Goal: Navigation & Orientation: Understand site structure

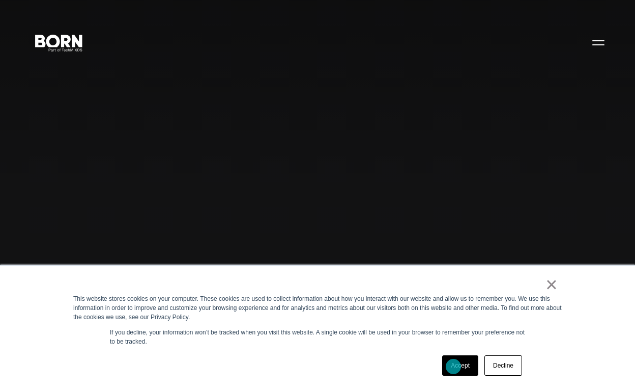
click at [454, 366] on link "Accept" at bounding box center [460, 365] width 36 height 20
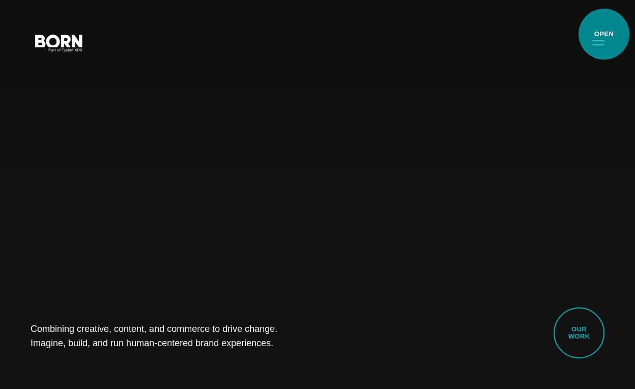
click at [604, 34] on button "Primary Menu" at bounding box center [599, 42] width 24 height 21
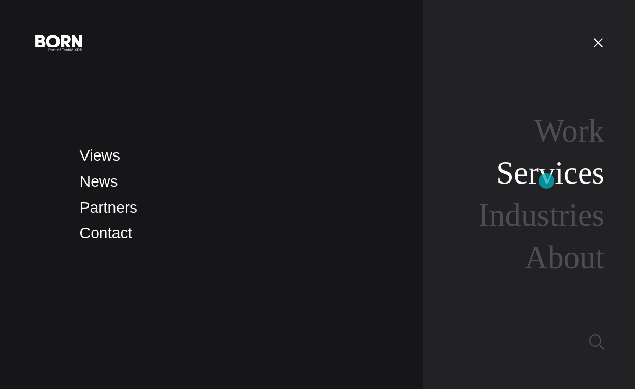
click at [547, 181] on link "Services" at bounding box center [550, 173] width 108 height 36
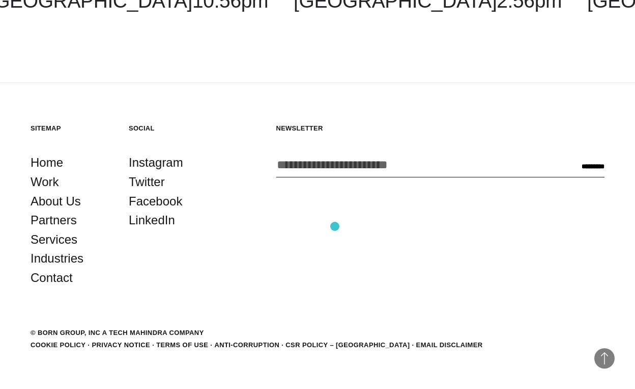
scroll to position [2041, 0]
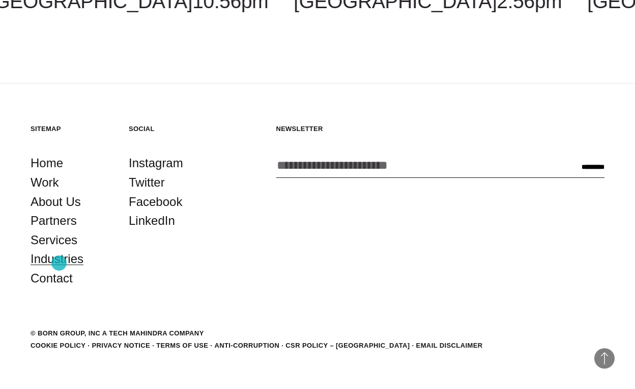
click at [59, 263] on link "Industries" at bounding box center [57, 258] width 53 height 19
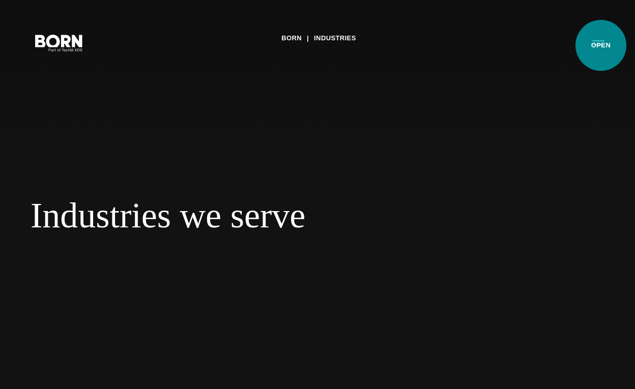
click at [601, 45] on button "Primary Menu" at bounding box center [599, 42] width 24 height 21
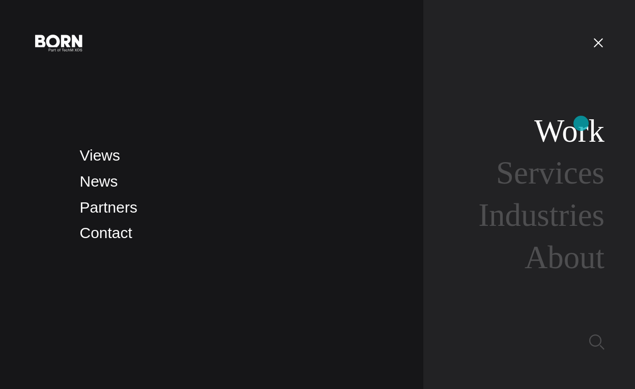
click at [582, 123] on link "Work" at bounding box center [570, 131] width 70 height 36
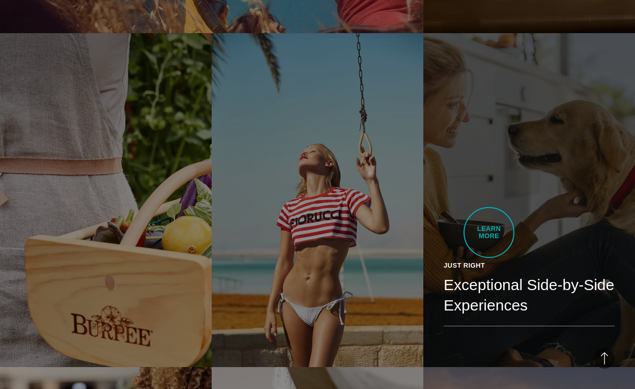
scroll to position [1624, 0]
